Goal: Task Accomplishment & Management: Manage account settings

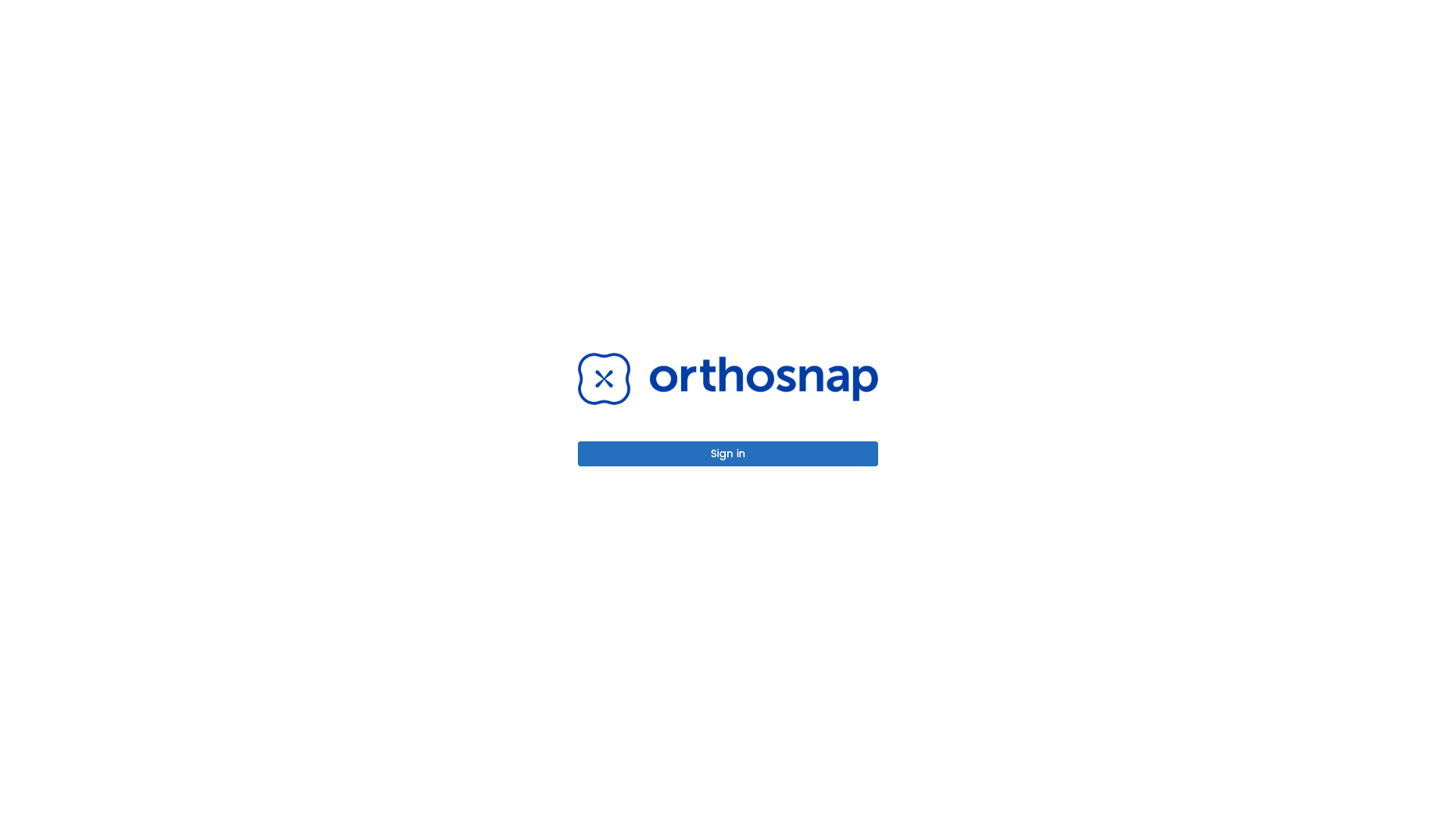
click at [728, 453] on button "Sign in" at bounding box center [728, 453] width 300 height 25
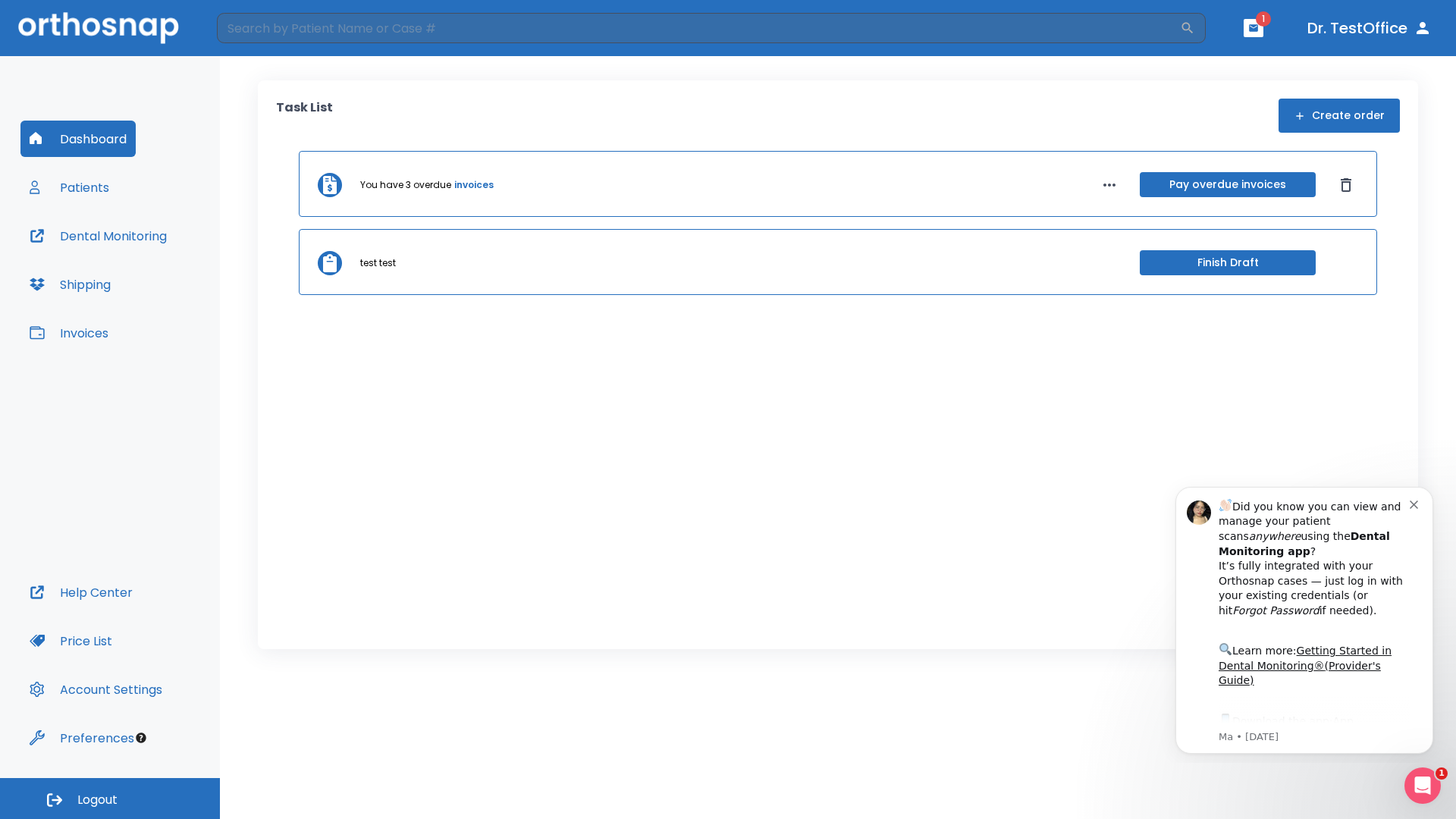
click at [110, 798] on span "Logout" at bounding box center [97, 800] width 41 height 17
